Goal: Task Accomplishment & Management: Manage account settings

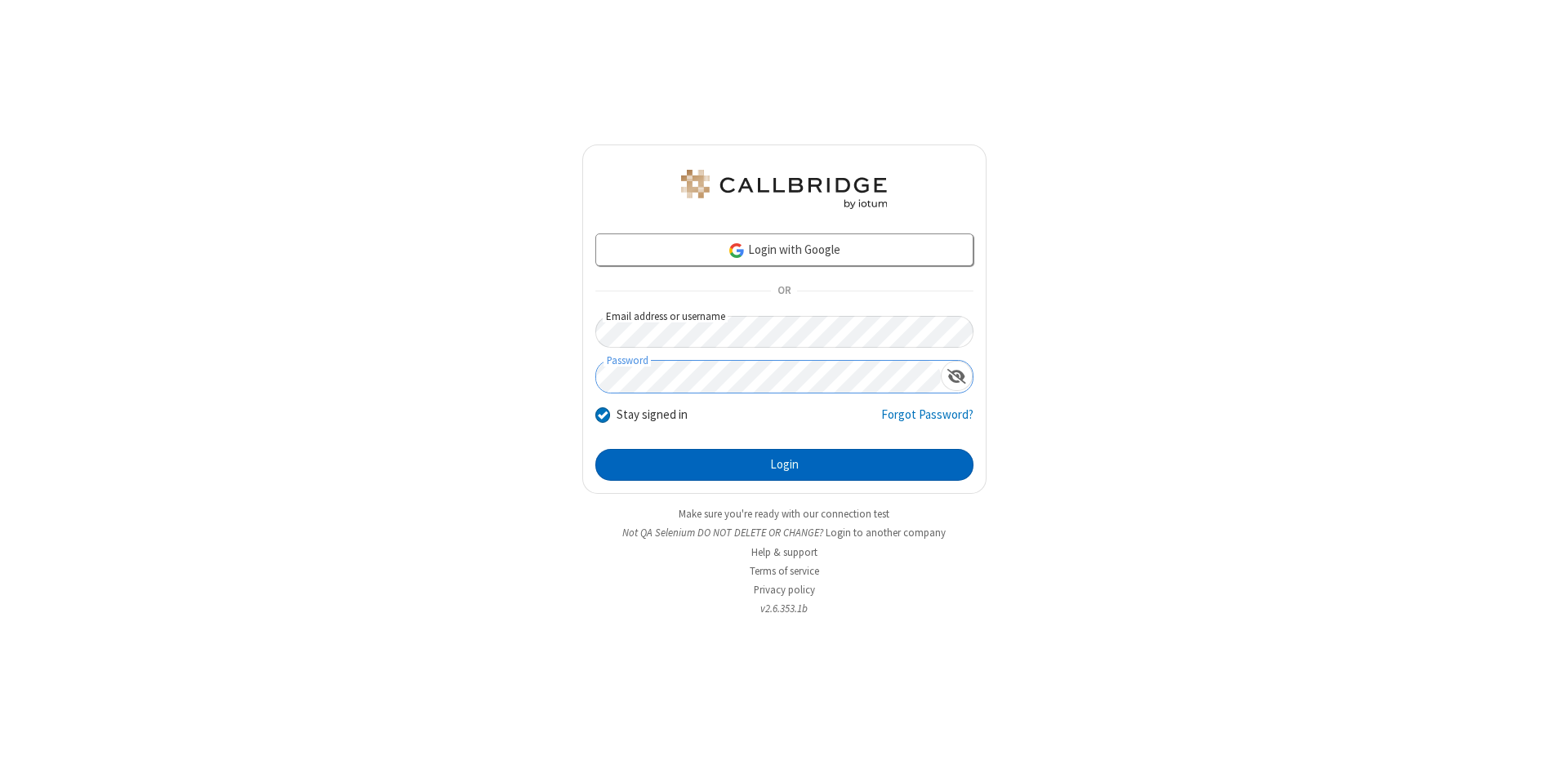
click at [784, 465] on button "Login" at bounding box center [784, 465] width 378 height 32
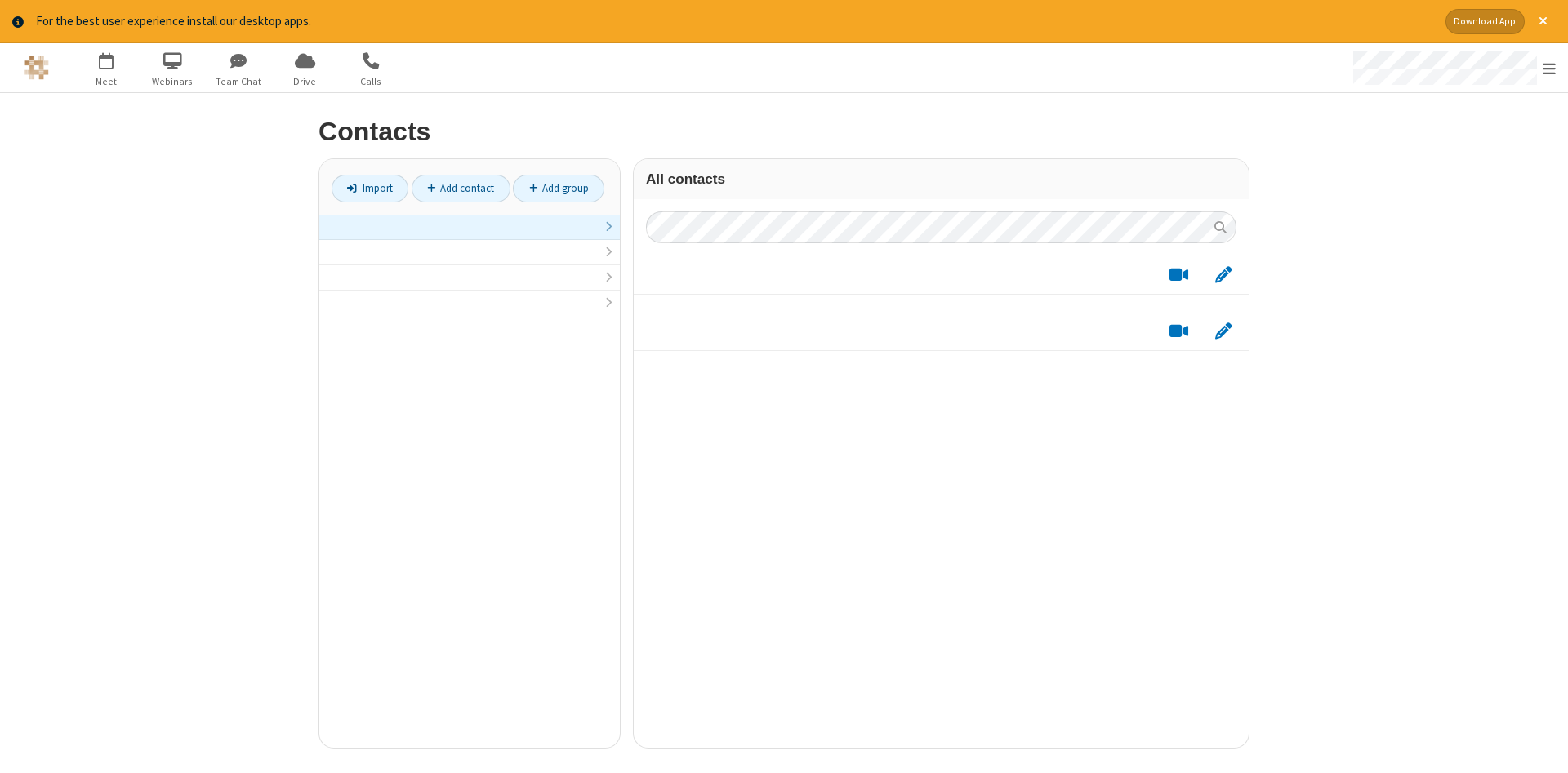
click at [470, 236] on link at bounding box center [469, 228] width 300 height 26
click at [460, 187] on link "Add contact" at bounding box center [460, 188] width 99 height 27
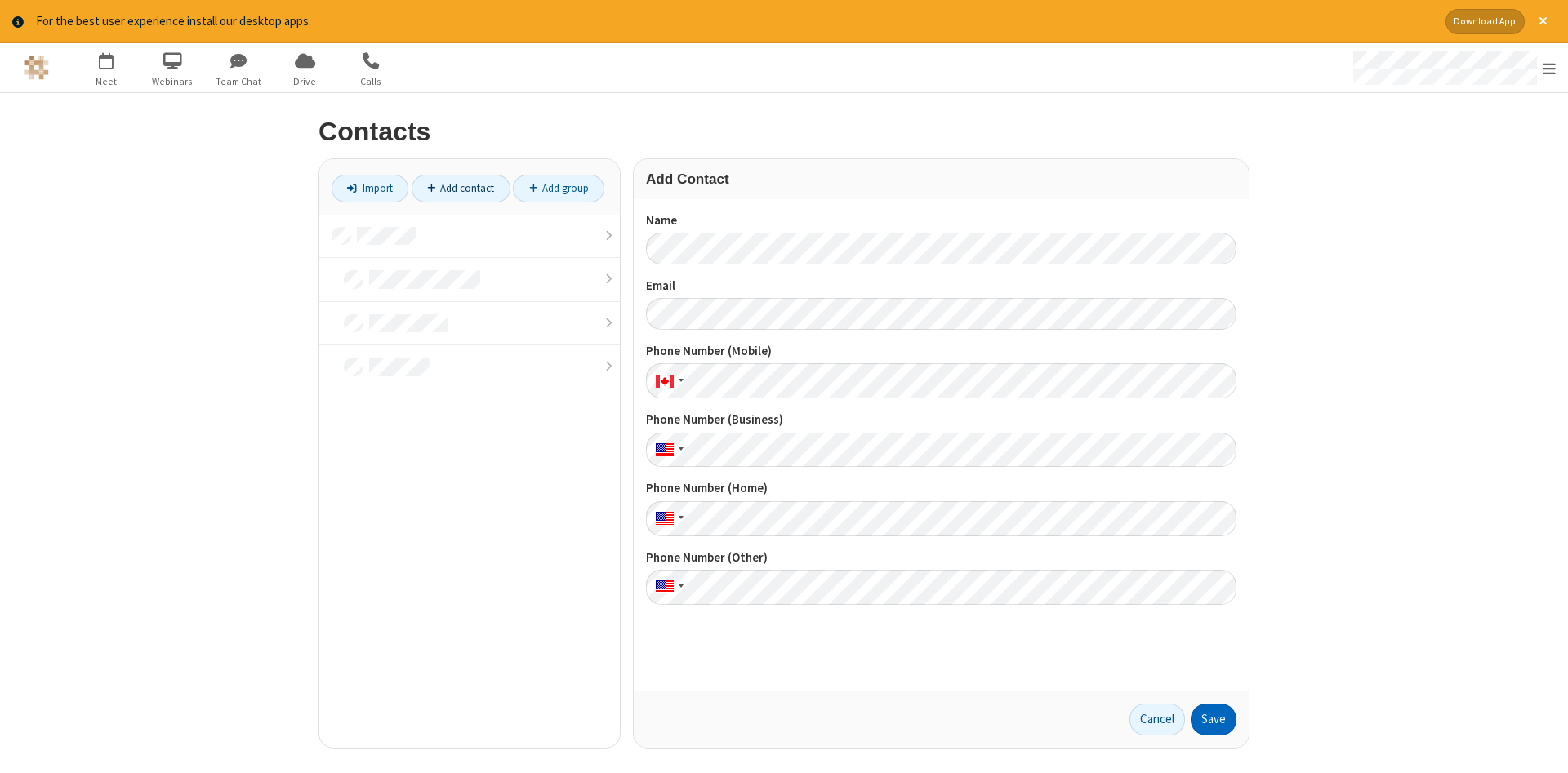
click at [1214, 719] on button "Save" at bounding box center [1213, 719] width 46 height 32
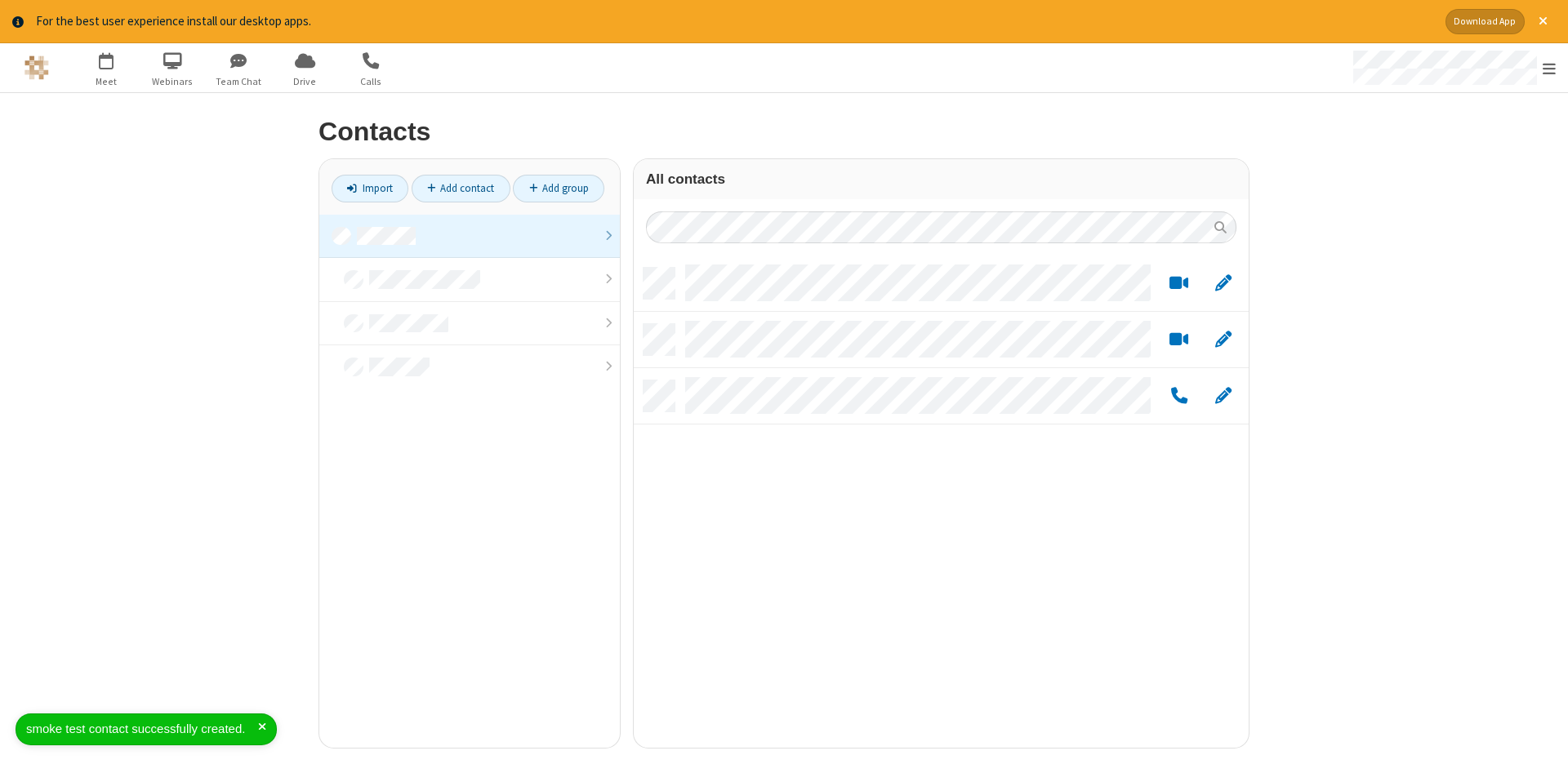
scroll to position [492, 615]
click at [460, 187] on link "Add contact" at bounding box center [460, 188] width 99 height 27
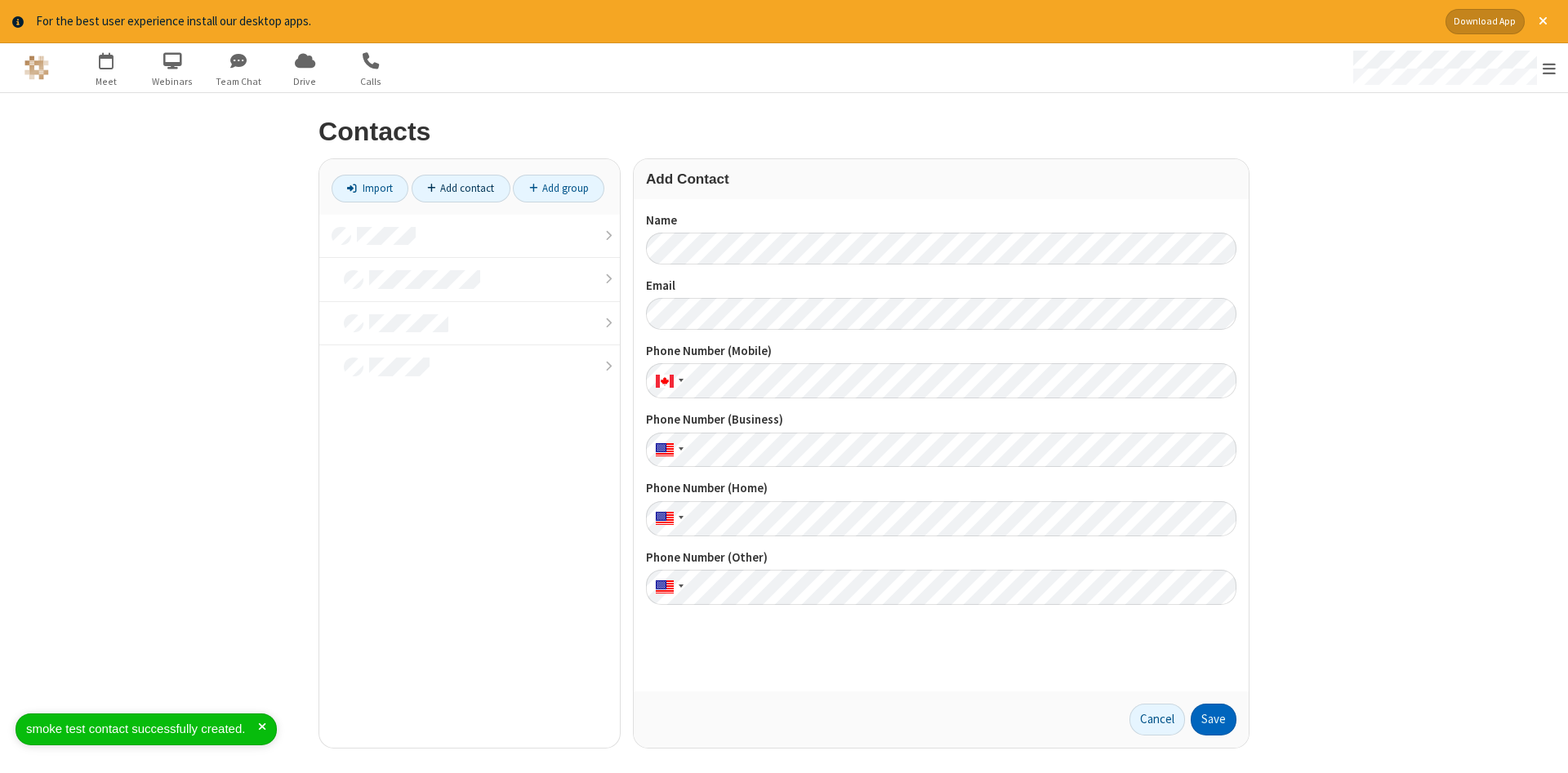
click at [1214, 719] on button "Save" at bounding box center [1213, 719] width 46 height 32
